Goal: Navigation & Orientation: Find specific page/section

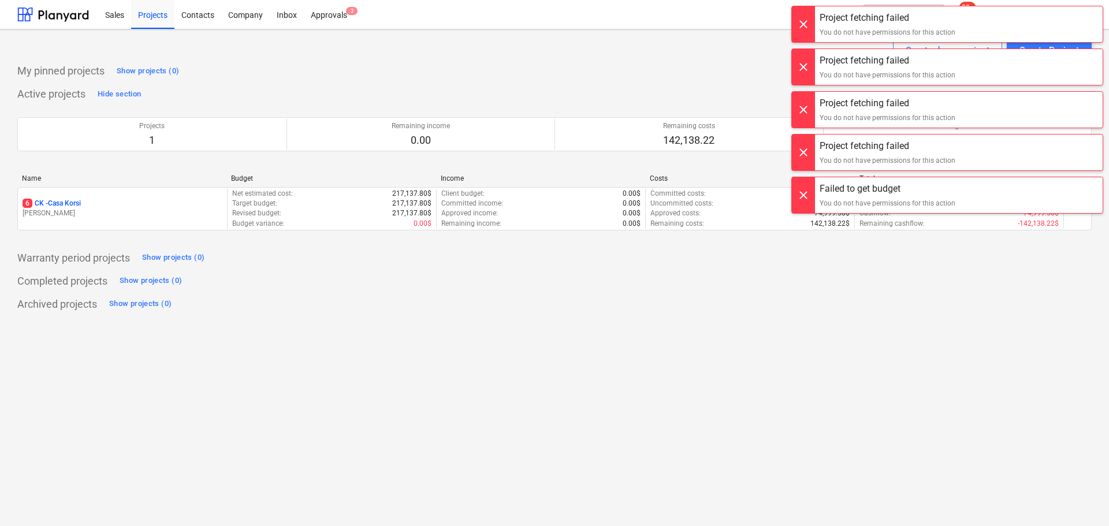
click at [797, 24] on div at bounding box center [803, 24] width 23 height 36
click at [797, 24] on div at bounding box center [803, 19] width 23 height 36
click at [797, 24] on div at bounding box center [803, 24] width 23 height 36
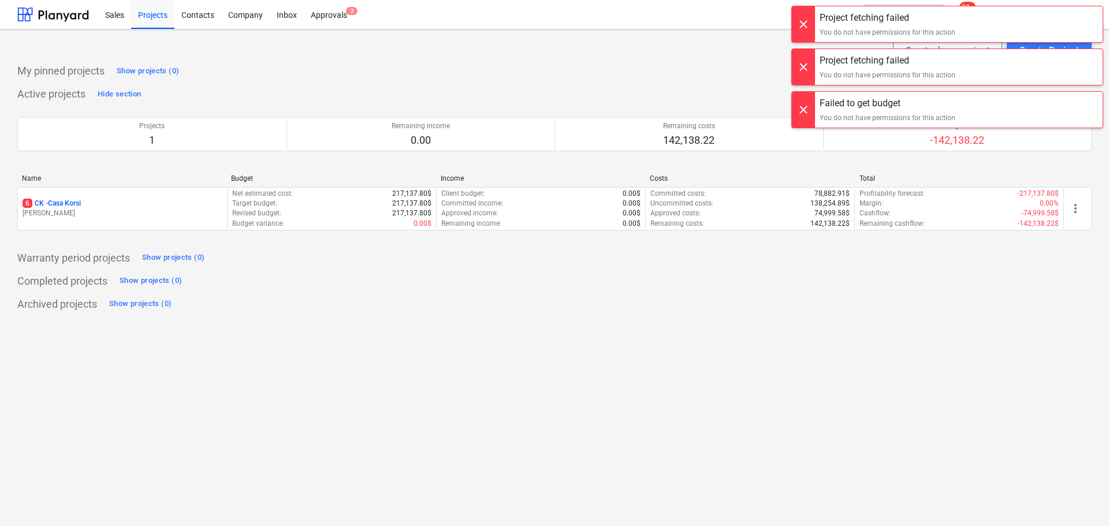
click at [797, 24] on div at bounding box center [803, 19] width 23 height 36
click at [797, 24] on div at bounding box center [803, 24] width 23 height 36
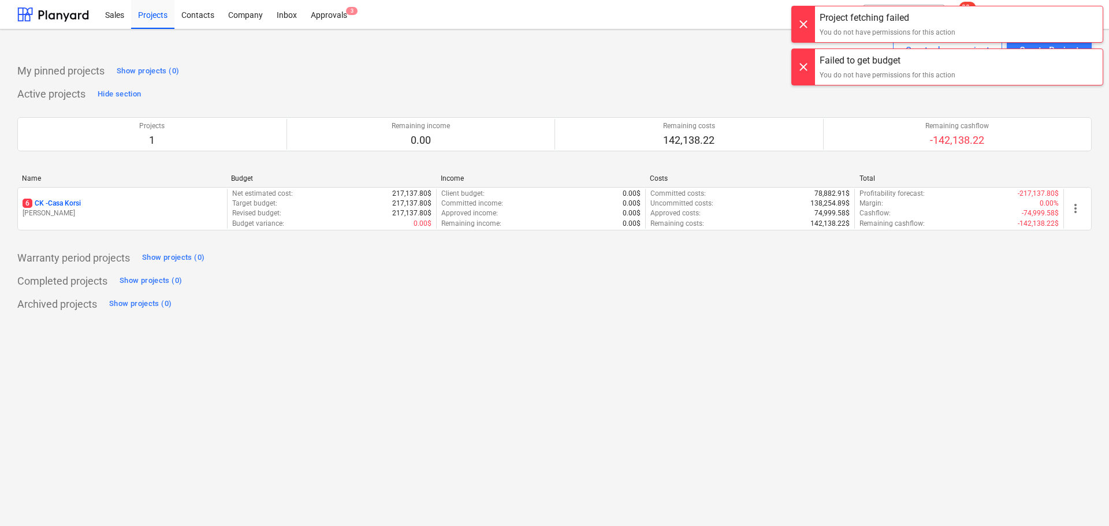
click at [797, 24] on div at bounding box center [803, 19] width 23 height 36
click at [797, 24] on div at bounding box center [803, 24] width 23 height 36
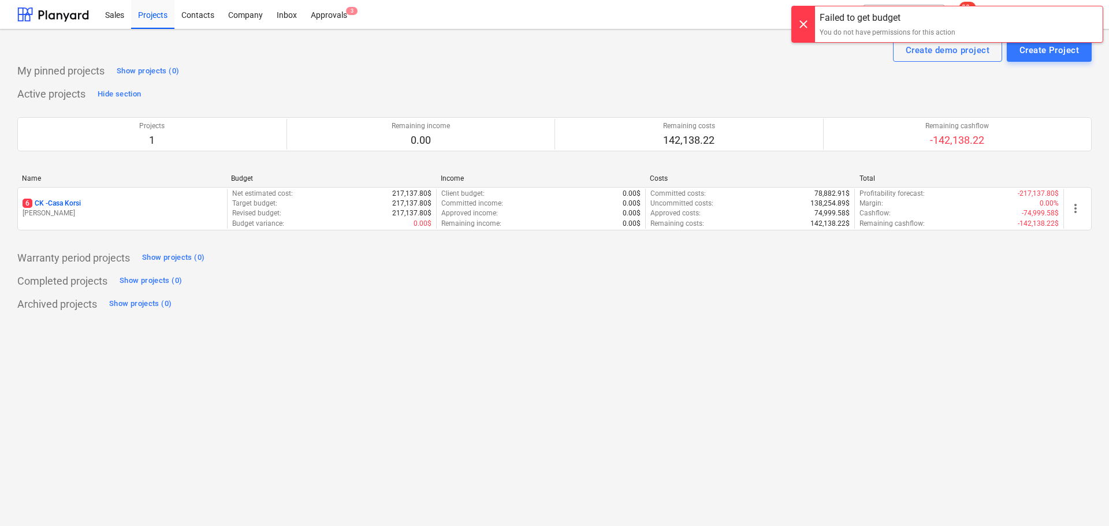
click at [797, 24] on div at bounding box center [803, 24] width 23 height 36
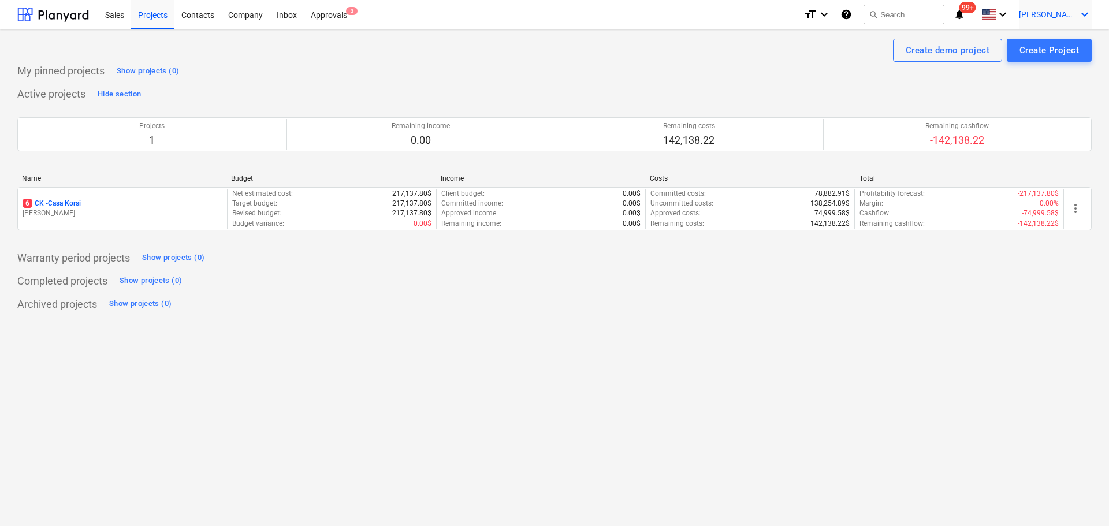
click at [1061, 14] on span "[PERSON_NAME]" at bounding box center [1048, 14] width 58 height 9
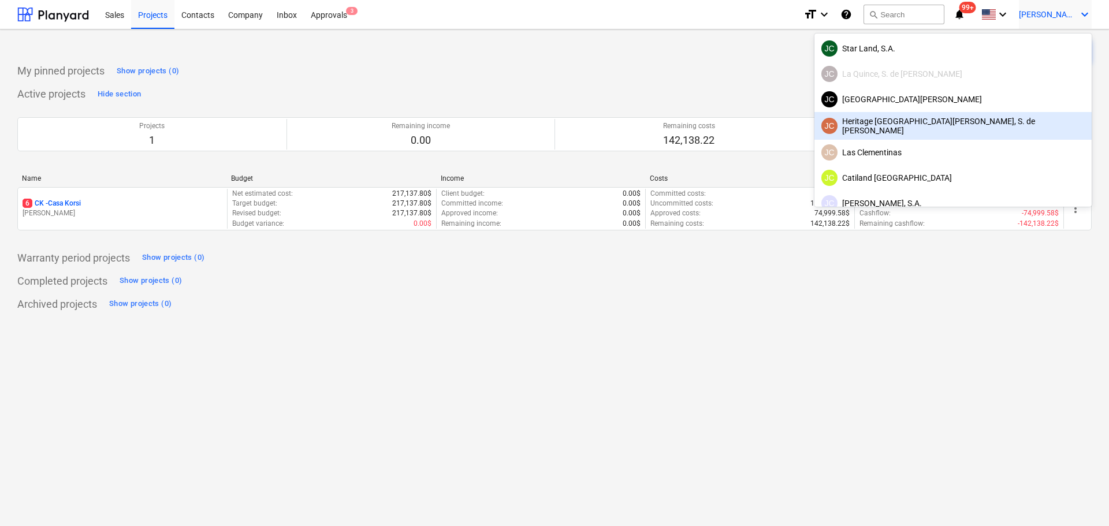
click at [1011, 126] on div "JC Heritage [GEOGRAPHIC_DATA][PERSON_NAME], S. de [PERSON_NAME]" at bounding box center [952, 126] width 263 height 18
